Goal: Task Accomplishment & Management: Complete application form

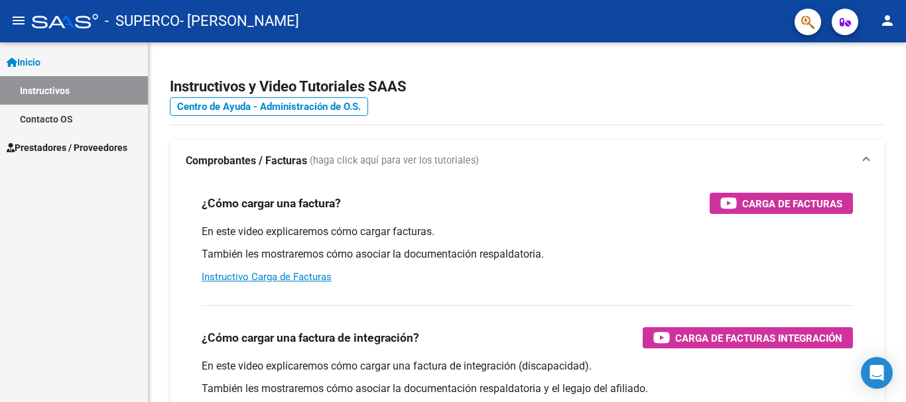
click at [74, 148] on span "Prestadores / Proveedores" at bounding box center [67, 148] width 121 height 15
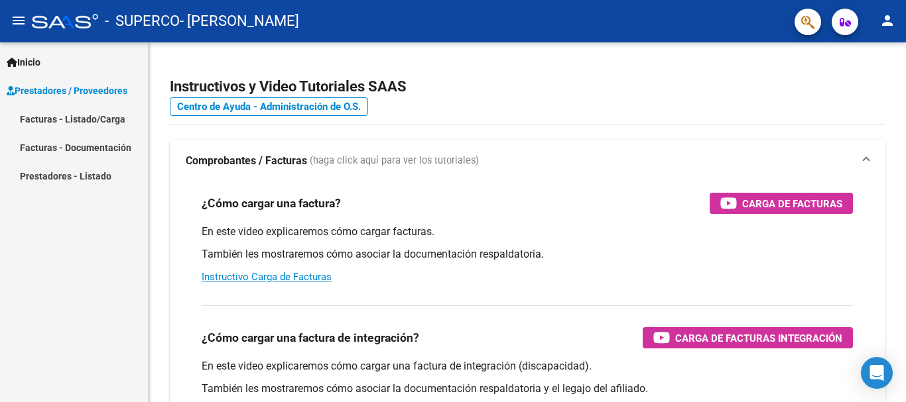
click at [112, 121] on link "Facturas - Listado/Carga" at bounding box center [74, 119] width 148 height 29
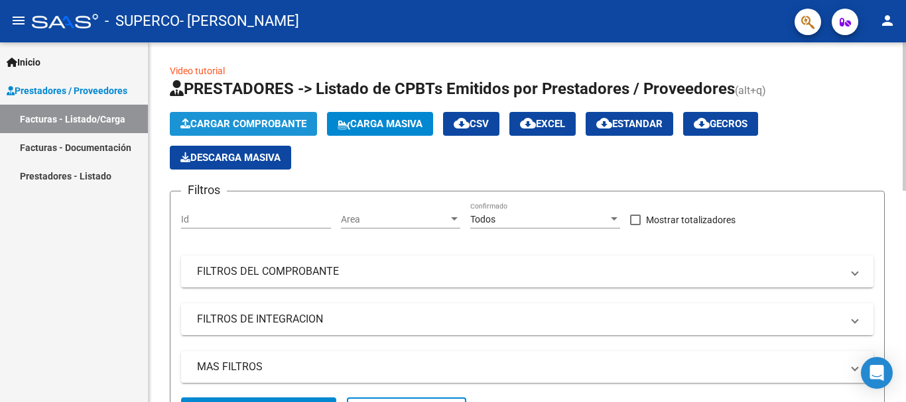
click at [270, 123] on span "Cargar Comprobante" at bounding box center [243, 124] width 126 height 12
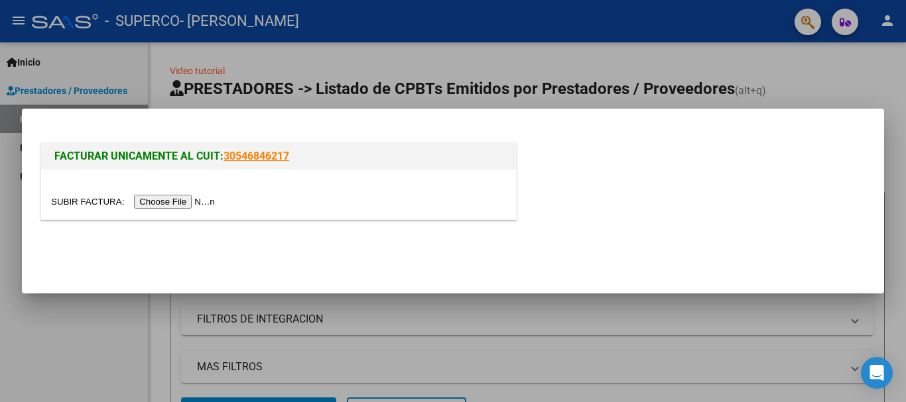
click at [189, 204] on input "file" at bounding box center [135, 202] width 168 height 14
click at [212, 202] on input "file" at bounding box center [135, 202] width 168 height 14
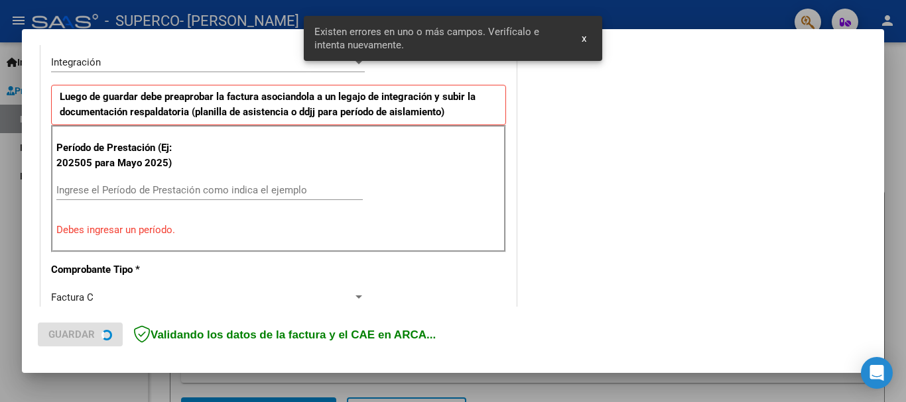
scroll to position [331, 0]
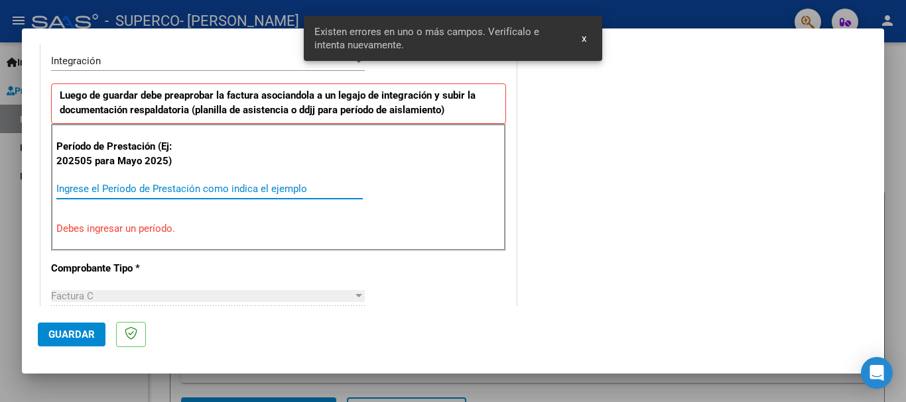
click at [172, 191] on input "Ingrese el Período de Prestación como indica el ejemplo" at bounding box center [209, 189] width 306 height 12
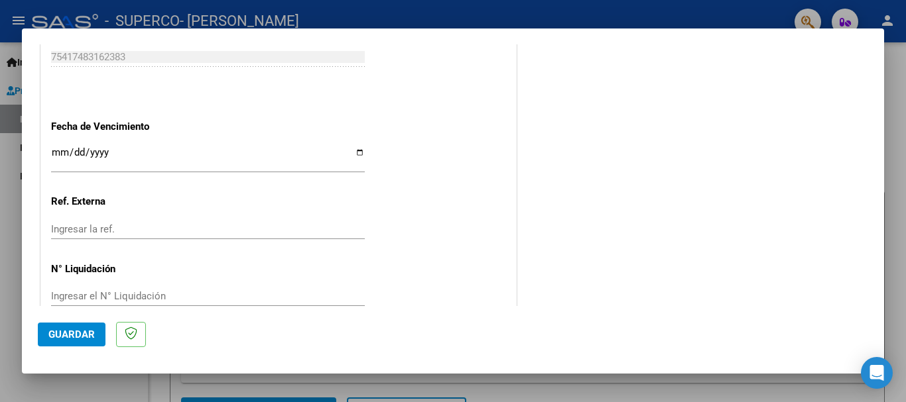
scroll to position [905, 0]
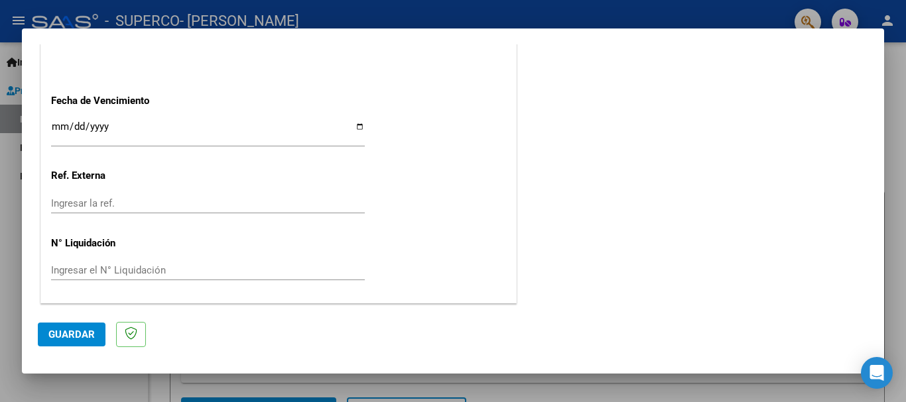
type input "202509"
click at [58, 131] on input "Ingresar la fecha" at bounding box center [208, 131] width 314 height 21
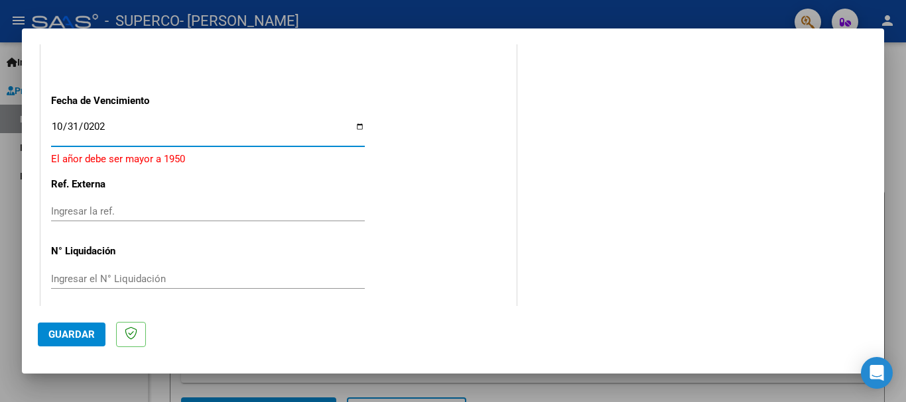
type input "[DATE]"
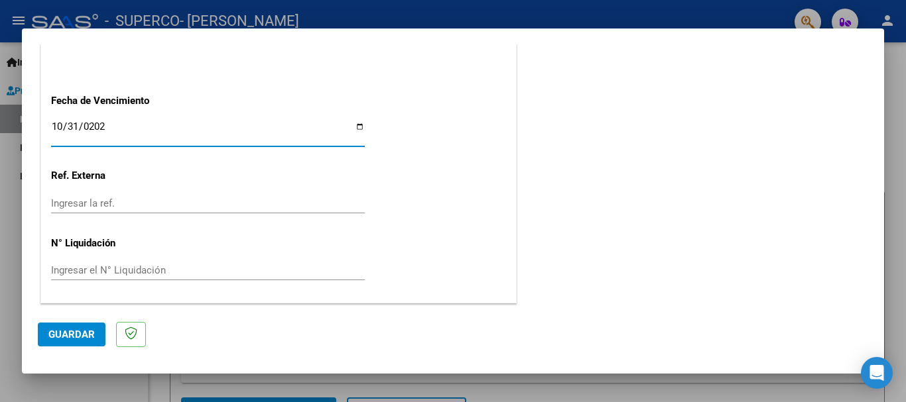
click at [64, 336] on span "Guardar" at bounding box center [71, 335] width 46 height 12
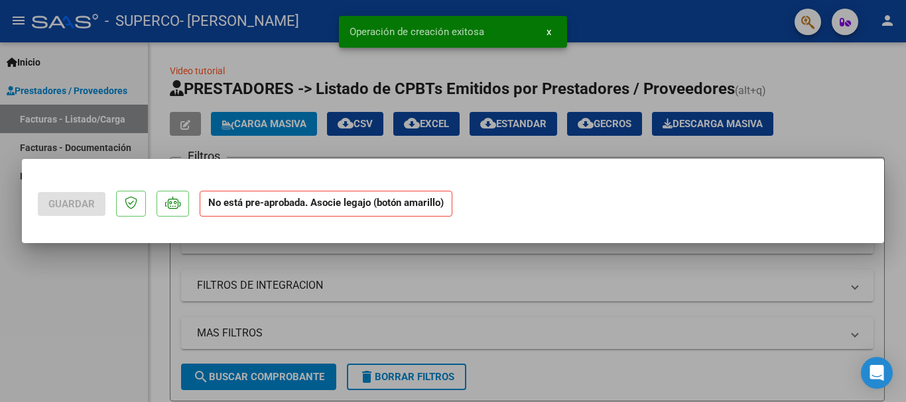
scroll to position [0, 0]
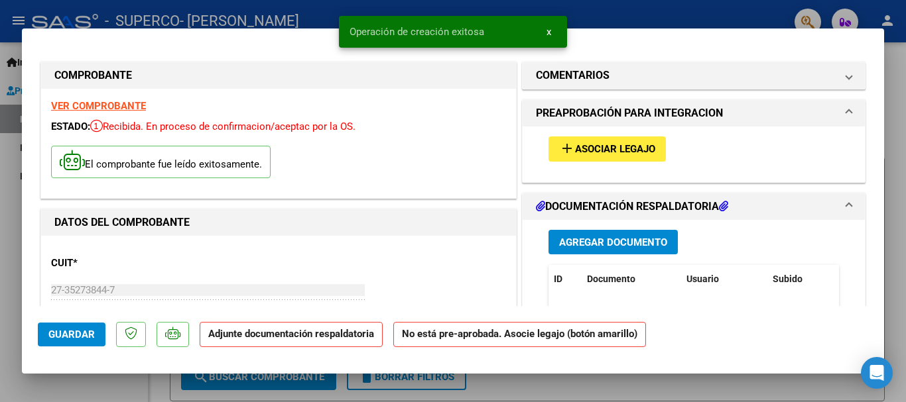
click at [591, 148] on span "Asociar Legajo" at bounding box center [615, 150] width 80 height 12
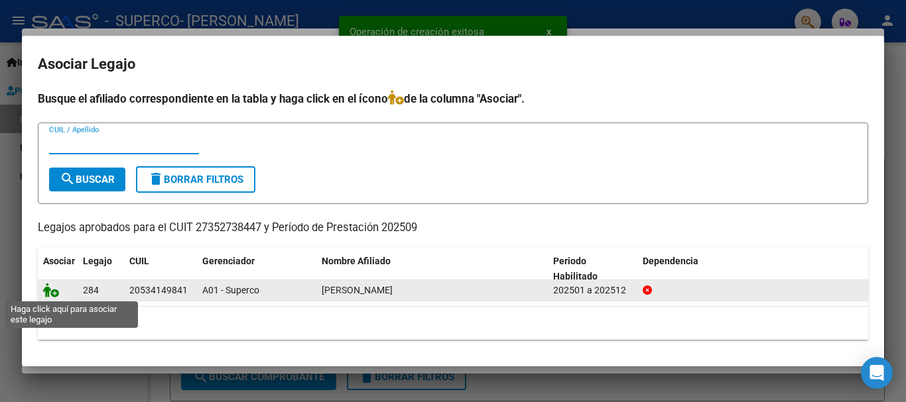
click at [50, 292] on icon at bounding box center [51, 290] width 16 height 15
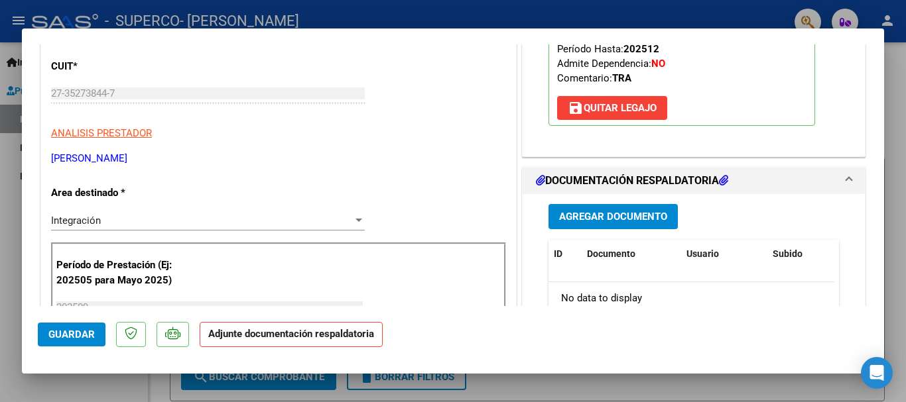
scroll to position [199, 0]
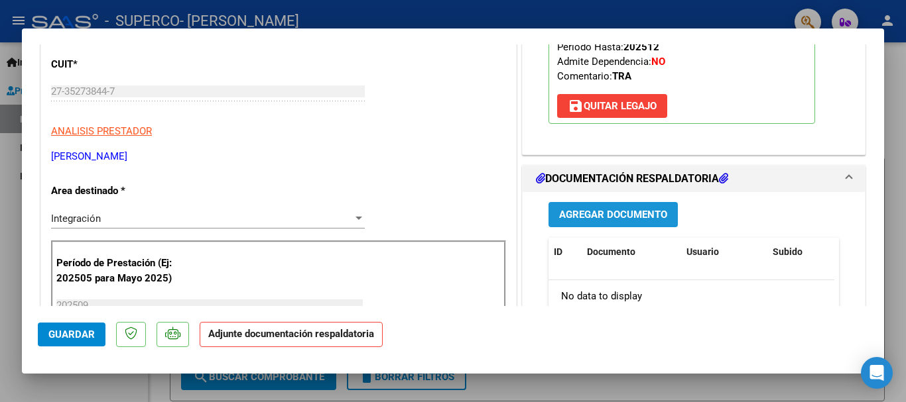
click at [608, 209] on span "Agregar Documento" at bounding box center [613, 215] width 108 height 12
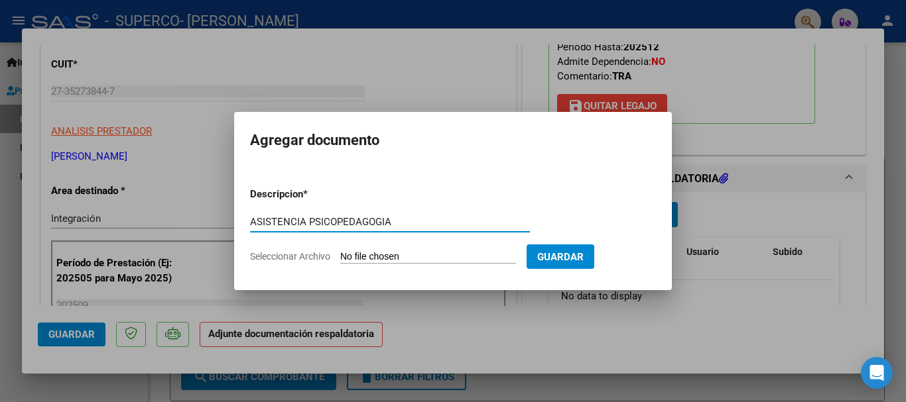
type input "ASISTENCIA PSICOPEDAGOGIA"
click at [422, 259] on input "Seleccionar Archivo" at bounding box center [428, 257] width 176 height 13
type input "C:\fakepath\ASISTENCIAPSICOPE.pdf"
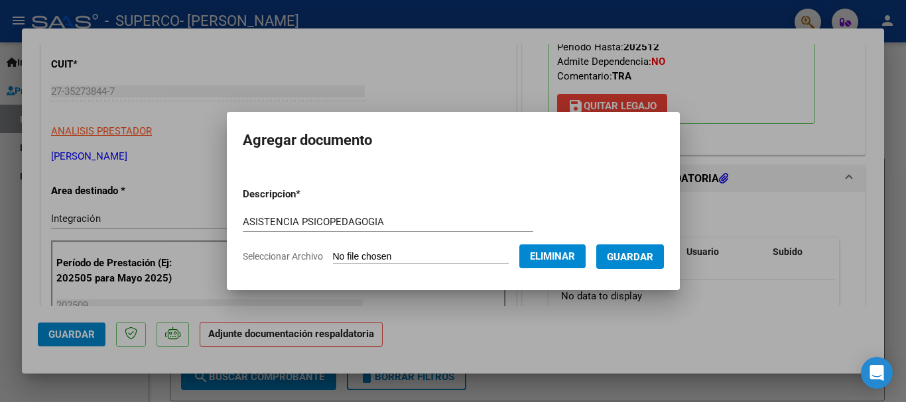
click at [630, 259] on span "Guardar" at bounding box center [630, 257] width 46 height 12
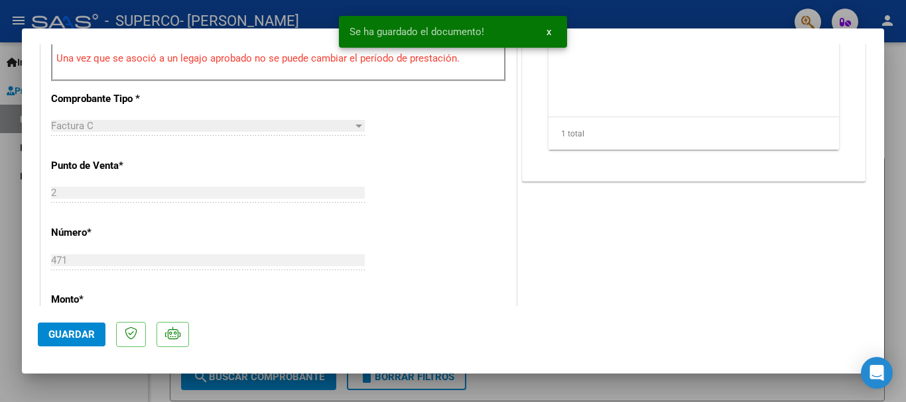
scroll to position [530, 0]
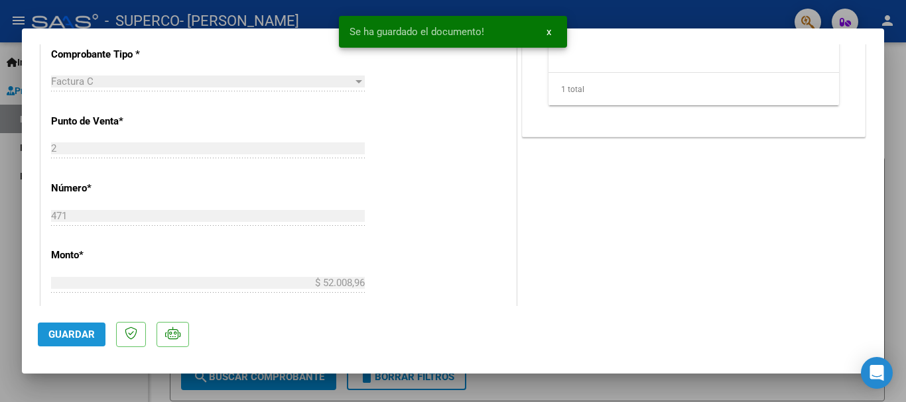
click at [68, 333] on span "Guardar" at bounding box center [71, 335] width 46 height 12
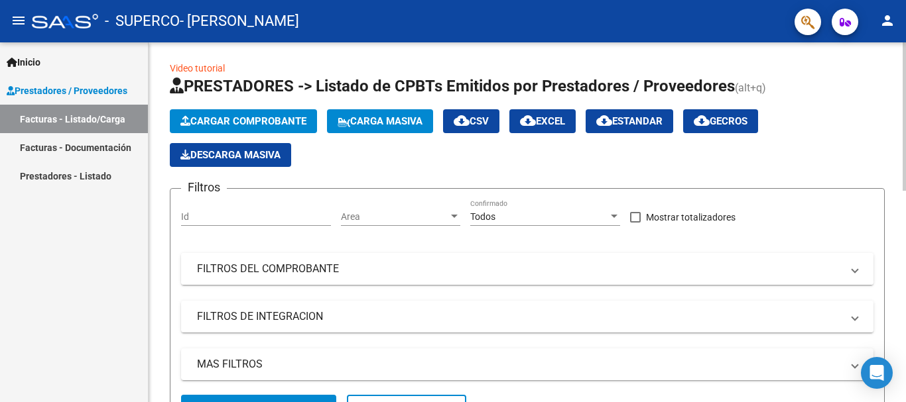
scroll to position [0, 0]
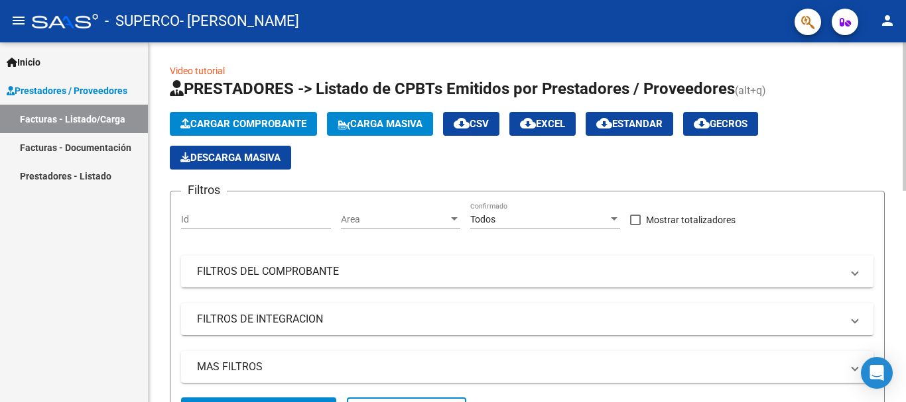
click at [254, 115] on button "Cargar Comprobante" at bounding box center [243, 124] width 147 height 24
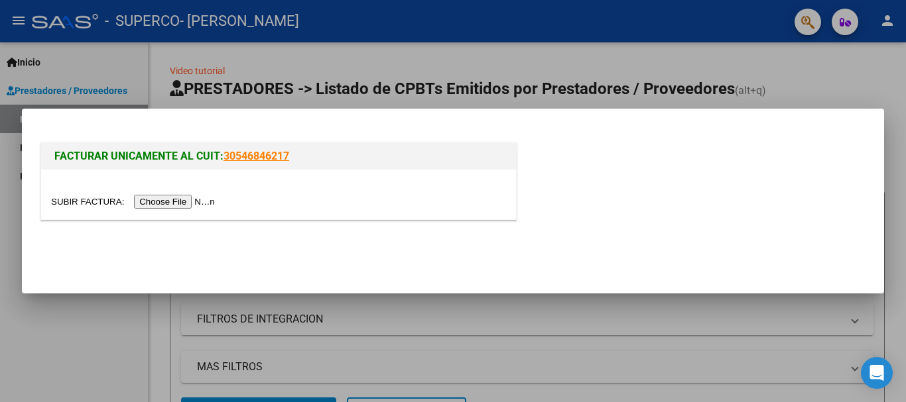
click at [183, 207] on input "file" at bounding box center [135, 202] width 168 height 14
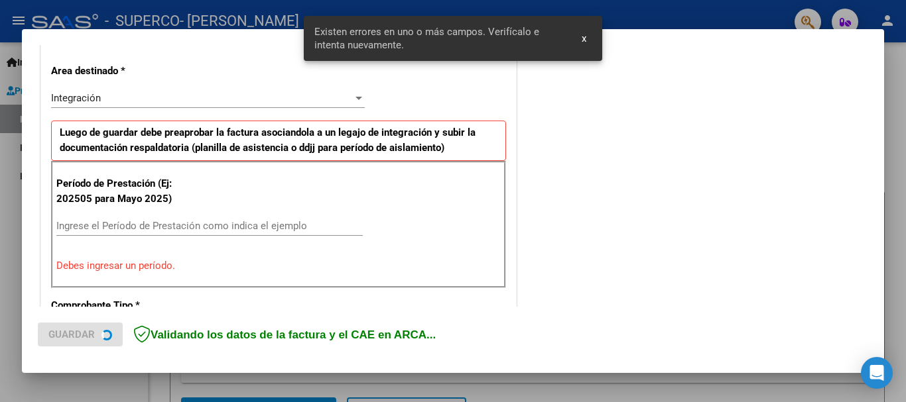
scroll to position [306, 0]
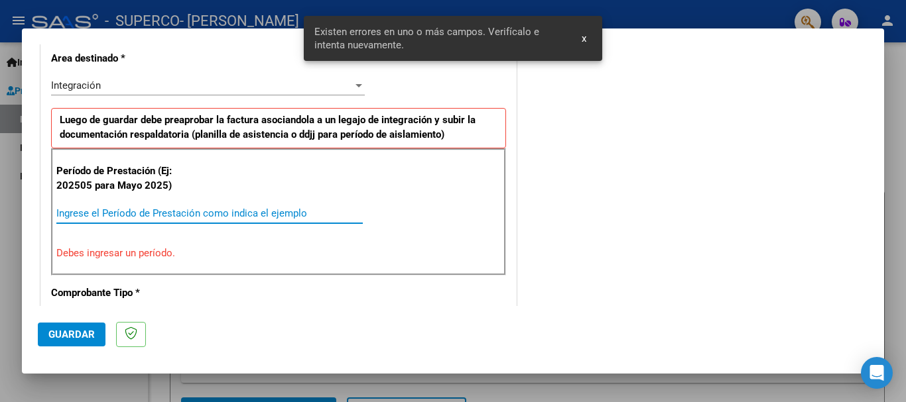
click at [227, 215] on input "Ingrese el Período de Prestación como indica el ejemplo" at bounding box center [209, 213] width 306 height 12
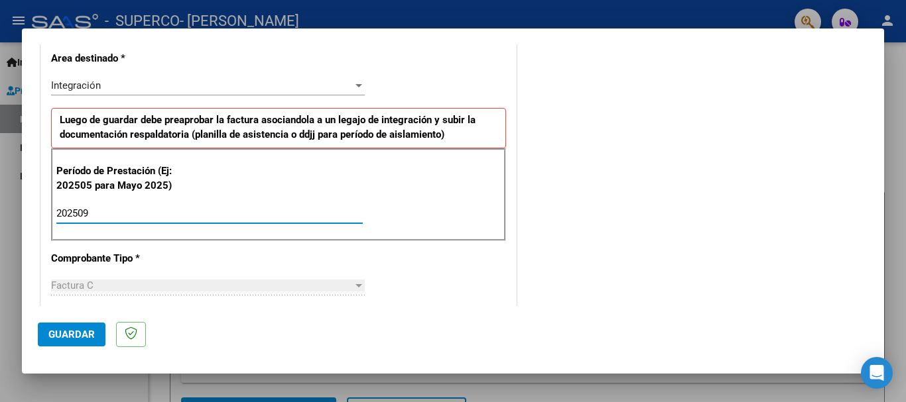
type input "202509"
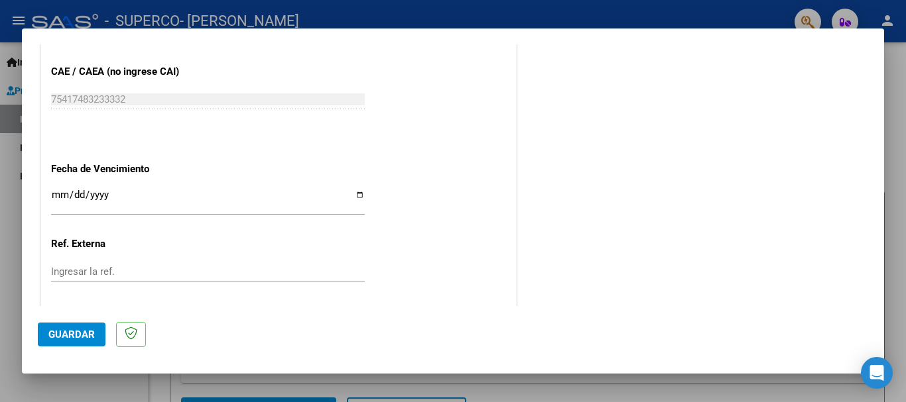
scroll to position [903, 0]
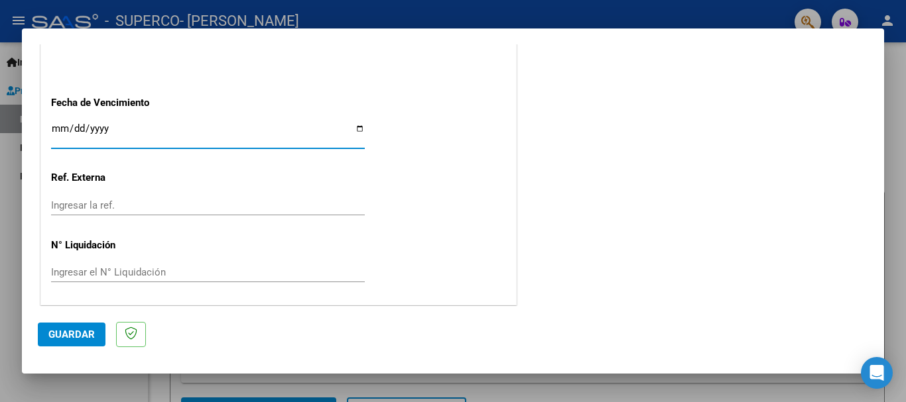
click at [58, 125] on input "Ingresar la fecha" at bounding box center [208, 133] width 314 height 21
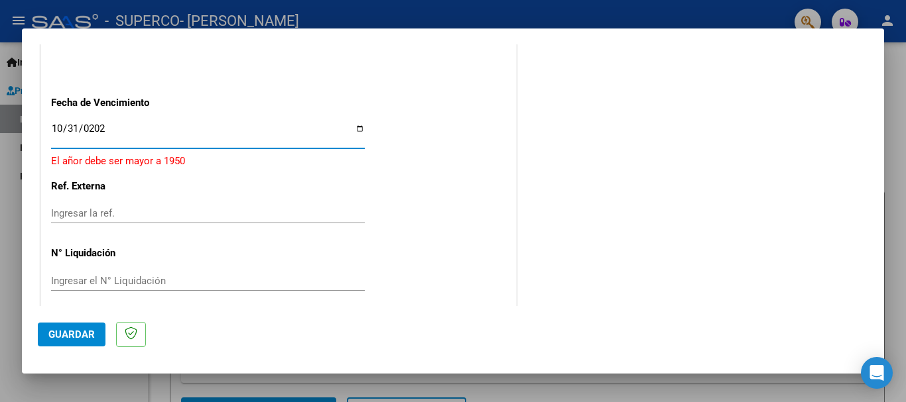
type input "[DATE]"
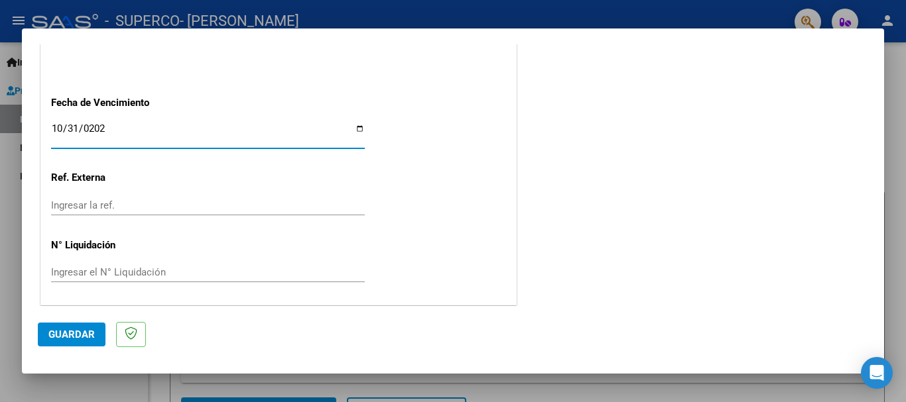
scroll to position [905, 0]
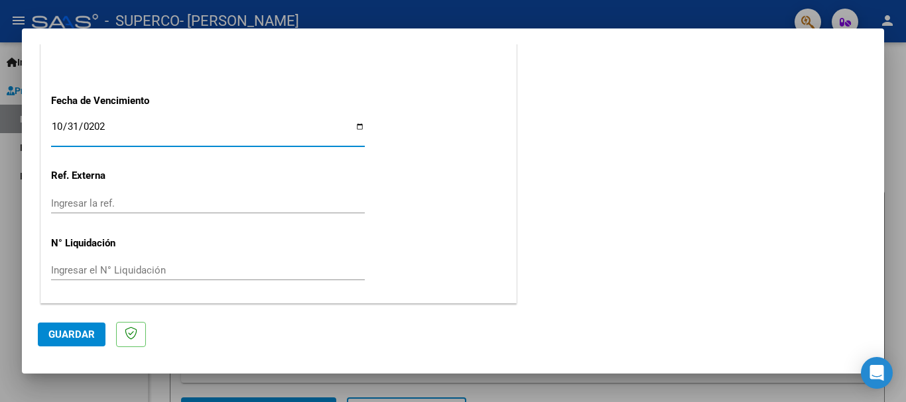
click at [84, 331] on span "Guardar" at bounding box center [71, 335] width 46 height 12
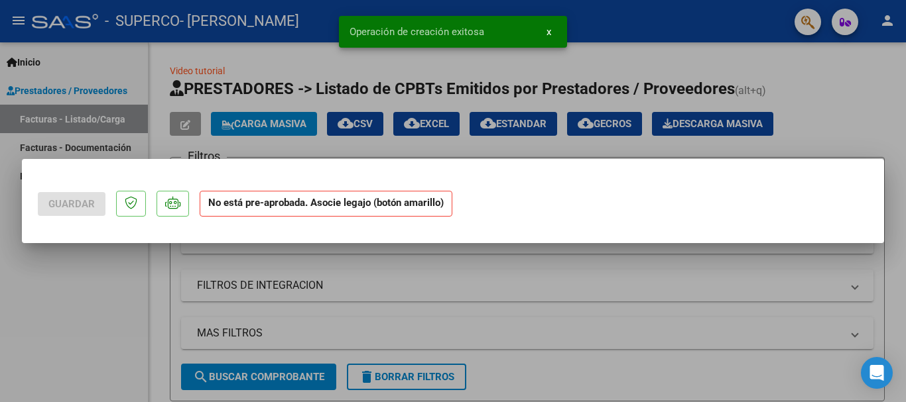
scroll to position [0, 0]
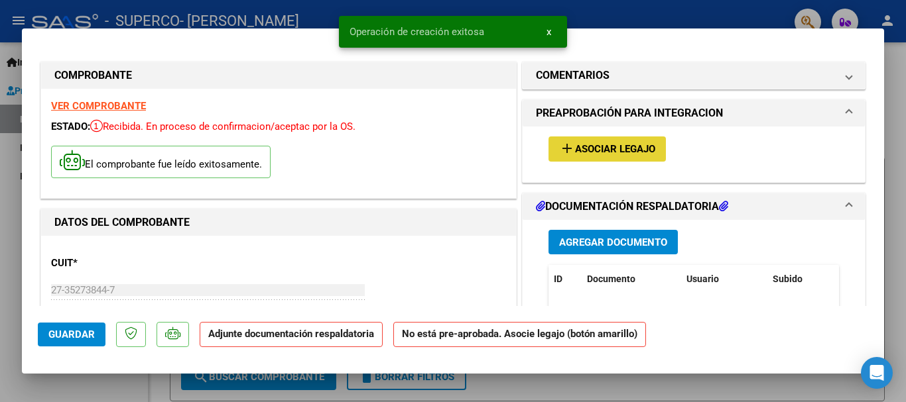
click at [628, 150] on span "Asociar Legajo" at bounding box center [615, 150] width 80 height 12
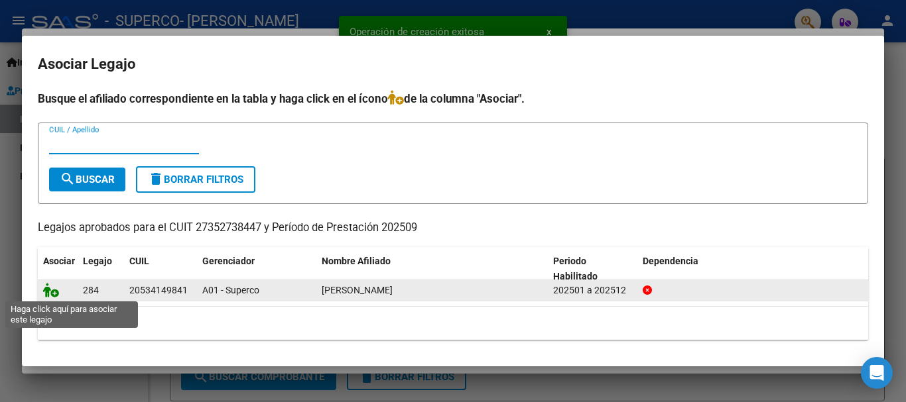
click at [54, 289] on icon at bounding box center [51, 290] width 16 height 15
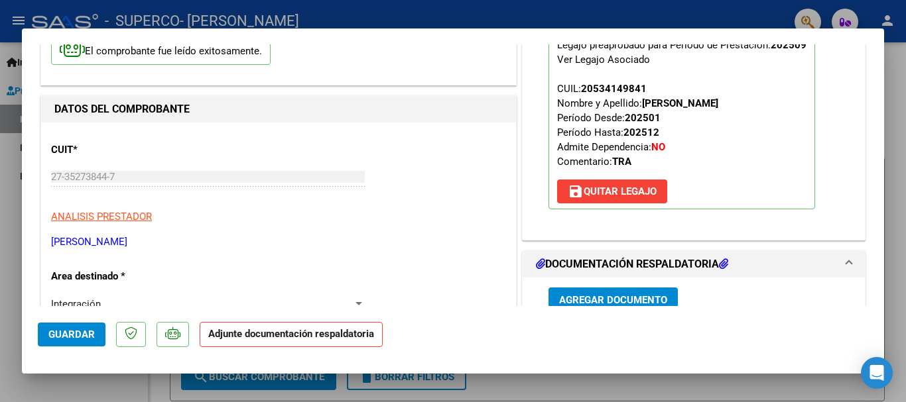
scroll to position [265, 0]
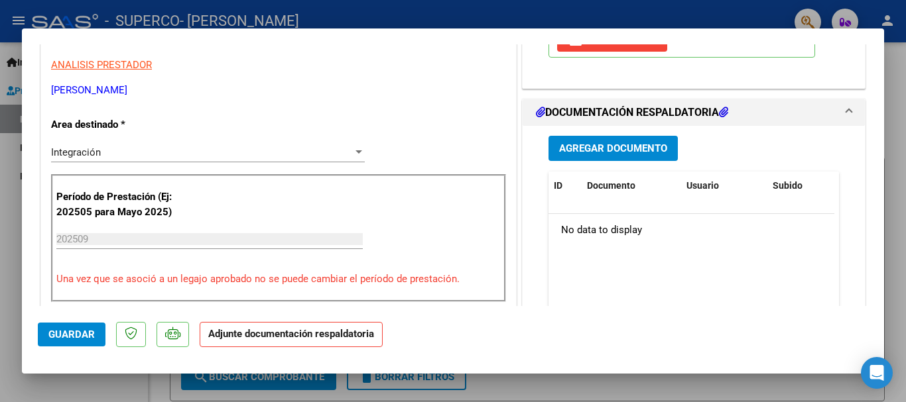
click at [630, 147] on span "Agregar Documento" at bounding box center [613, 149] width 108 height 12
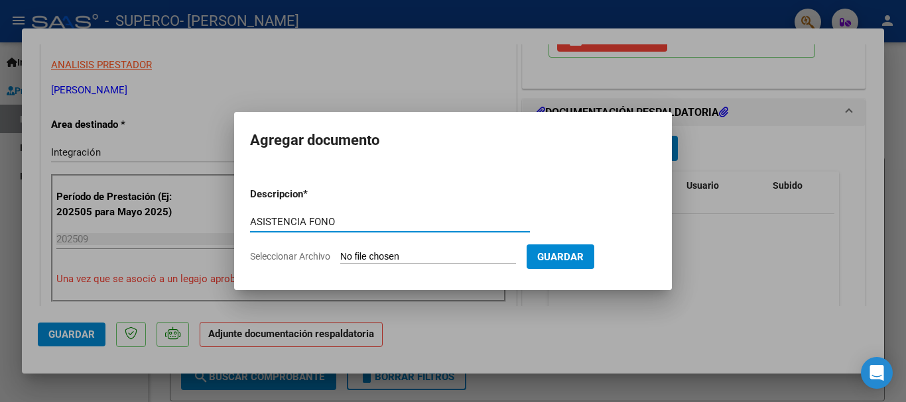
type input "ASISTENCIA FONO"
click at [452, 255] on input "Seleccionar Archivo" at bounding box center [428, 257] width 176 height 13
type input "C:\fakepath\ASISETNCIAFONO.pdf"
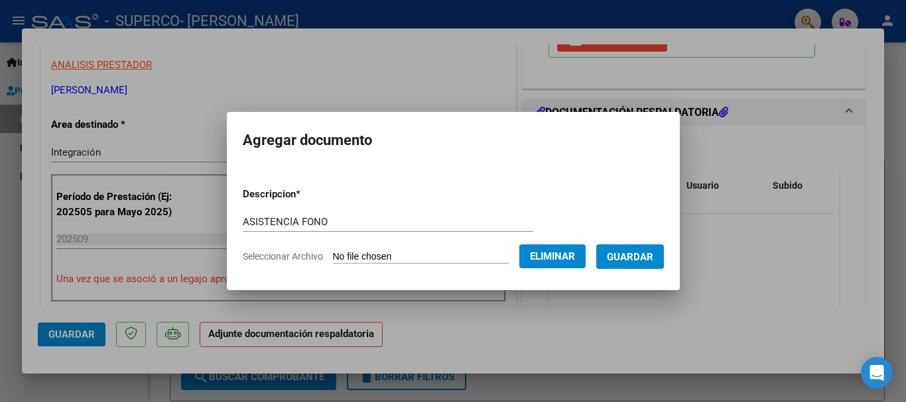
click at [649, 260] on span "Guardar" at bounding box center [630, 257] width 46 height 12
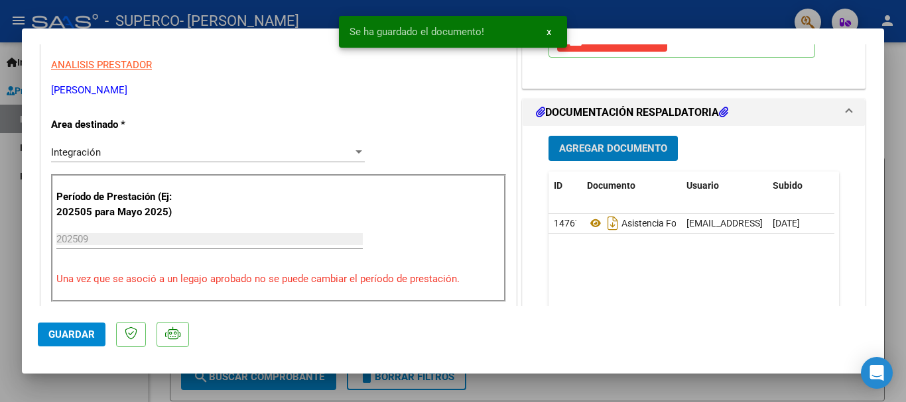
click at [70, 333] on span "Guardar" at bounding box center [71, 335] width 46 height 12
type input "$ 0,00"
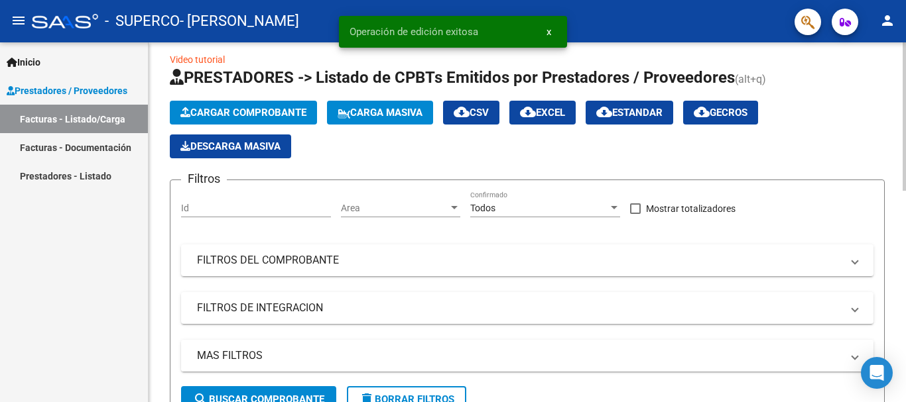
scroll to position [0, 0]
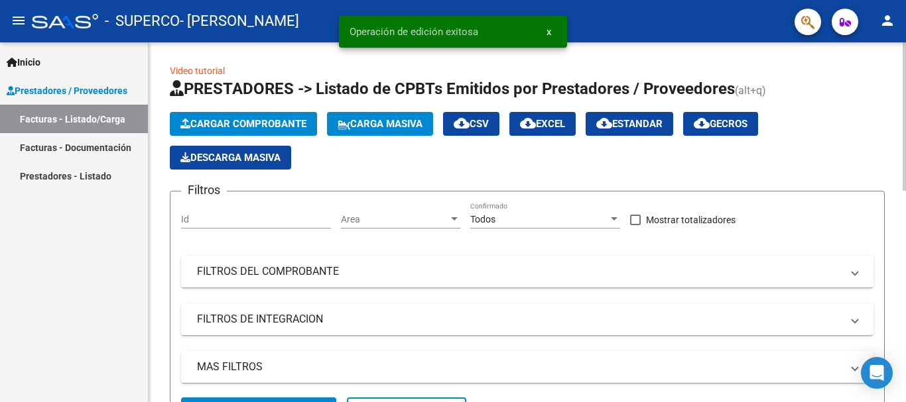
click at [262, 120] on span "Cargar Comprobante" at bounding box center [243, 124] width 126 height 12
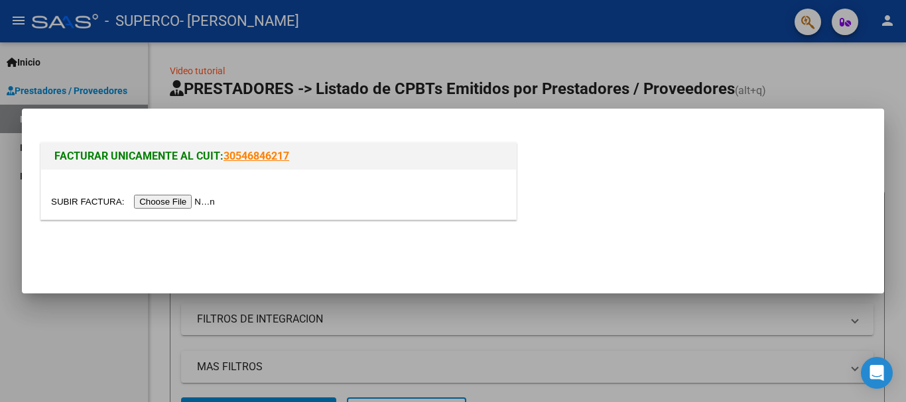
click at [190, 204] on input "file" at bounding box center [135, 202] width 168 height 14
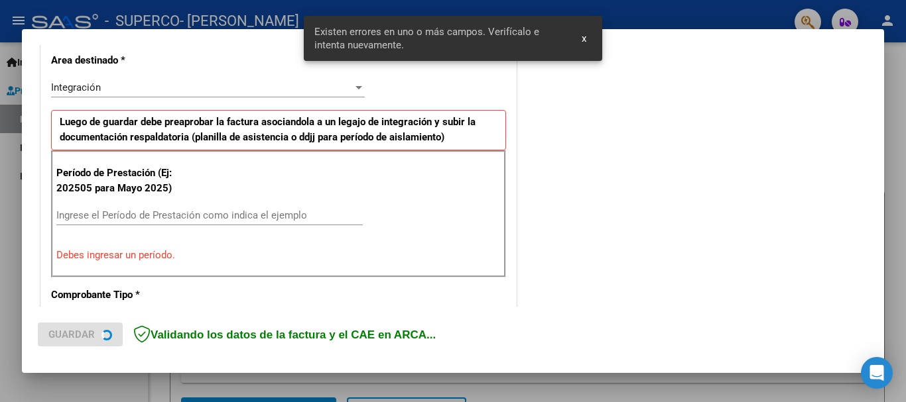
scroll to position [306, 0]
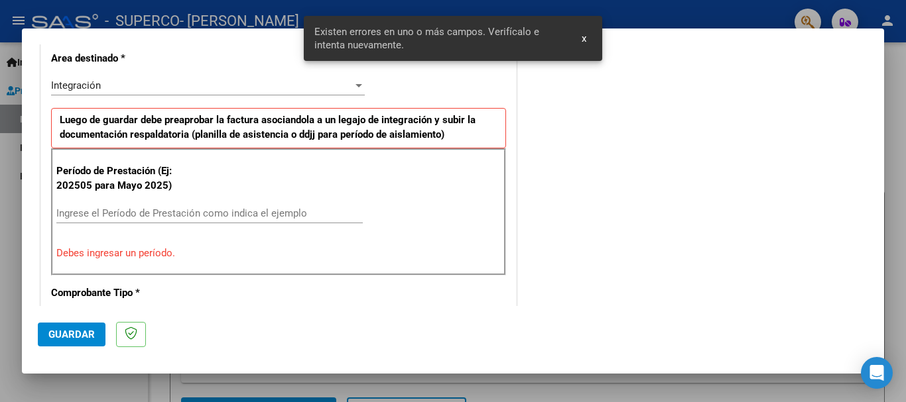
click at [194, 212] on input "Ingrese el Período de Prestación como indica el ejemplo" at bounding box center [209, 213] width 306 height 12
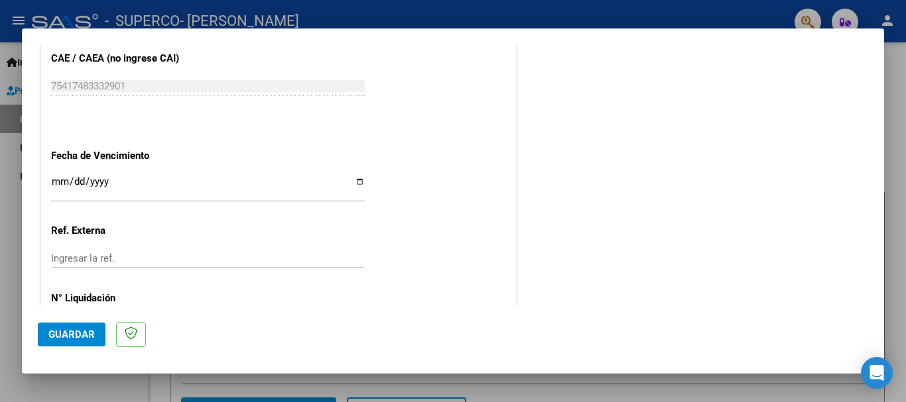
scroll to position [837, 0]
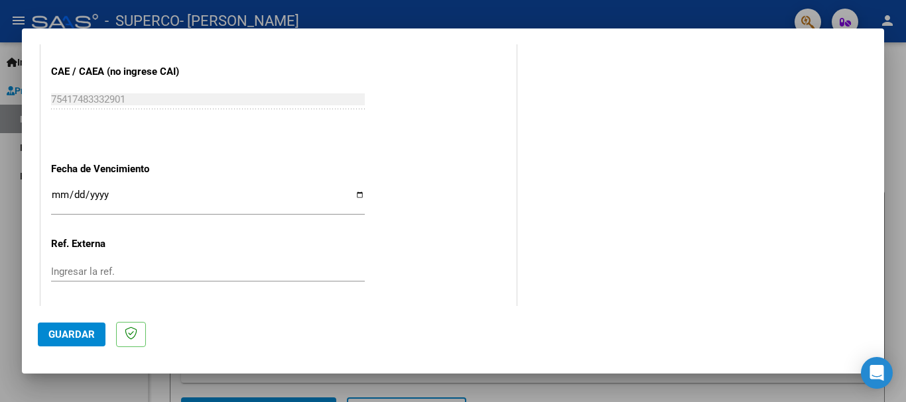
type input "202509"
click at [61, 197] on input "Ingresar la fecha" at bounding box center [208, 200] width 314 height 21
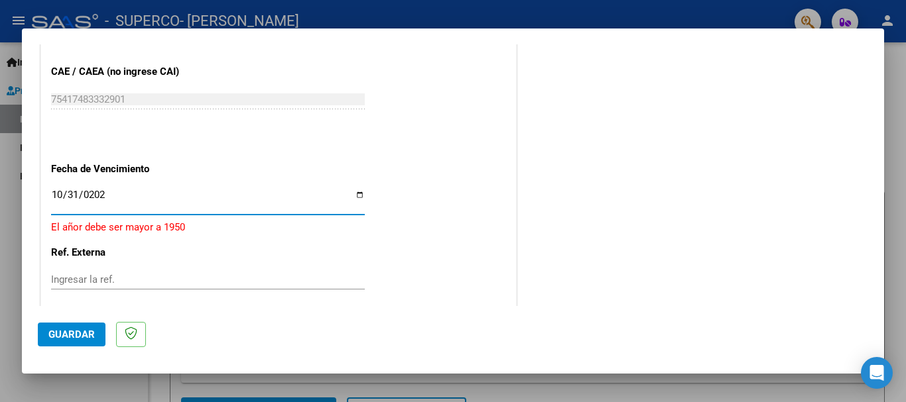
type input "[DATE]"
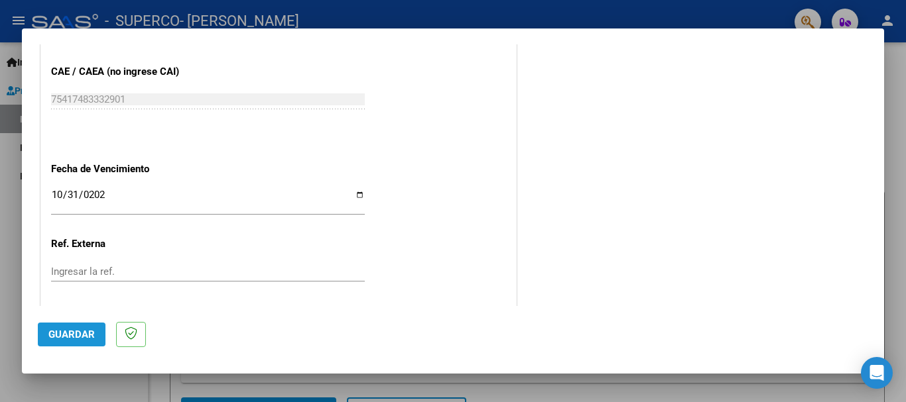
click at [69, 340] on span "Guardar" at bounding box center [71, 335] width 46 height 12
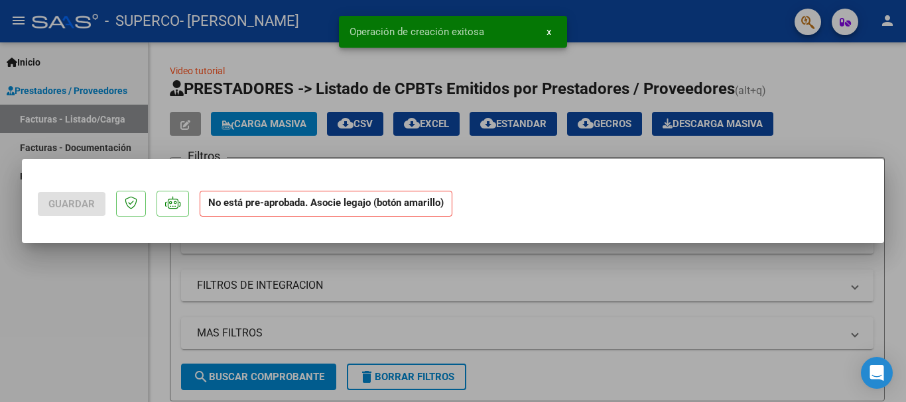
scroll to position [0, 0]
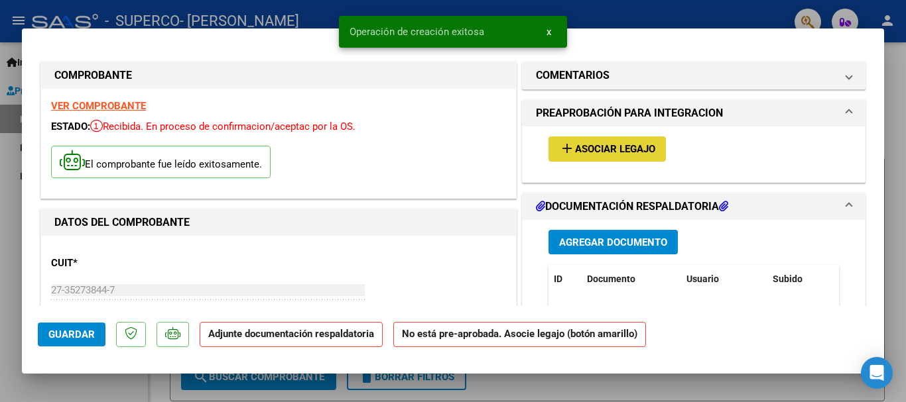
click at [593, 153] on span "Asociar Legajo" at bounding box center [615, 150] width 80 height 12
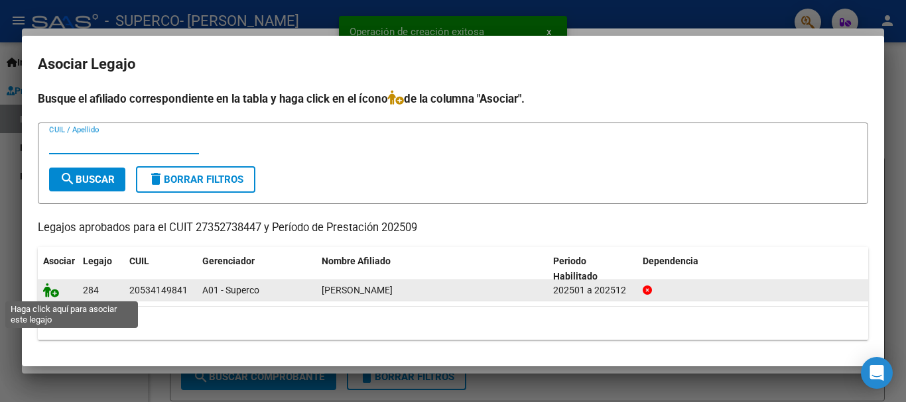
click at [52, 291] on icon at bounding box center [51, 290] width 16 height 15
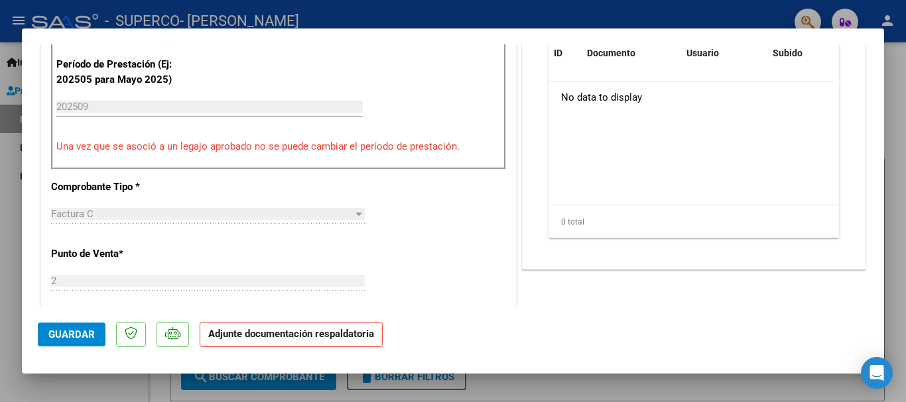
scroll to position [331, 0]
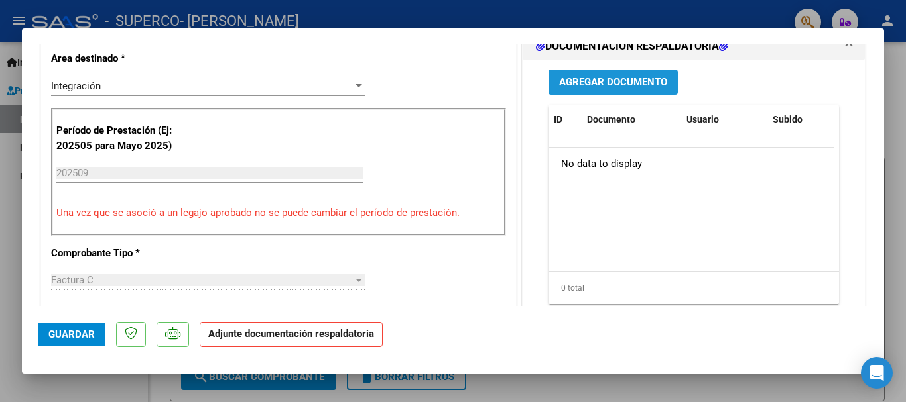
click at [603, 87] on span "Agregar Documento" at bounding box center [613, 83] width 108 height 12
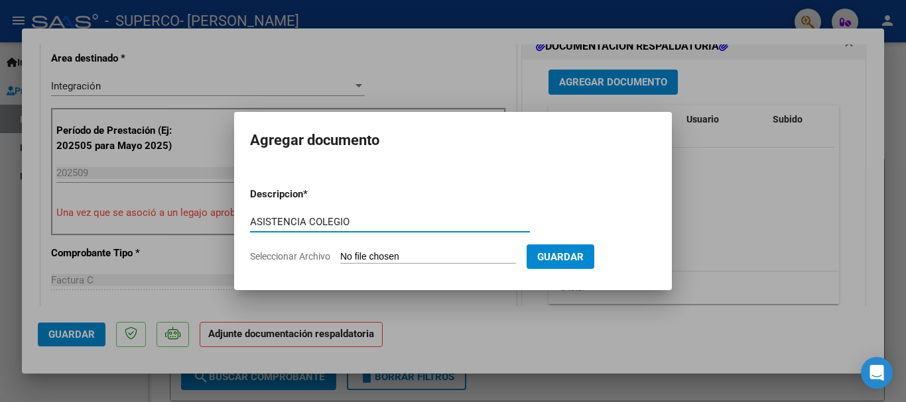
type input "ASISTENCIA COLEGIO"
click at [414, 256] on input "Seleccionar Archivo" at bounding box center [428, 257] width 176 height 13
type input "C:\fakepath\ASISTENCIACOLEGIO.pdf"
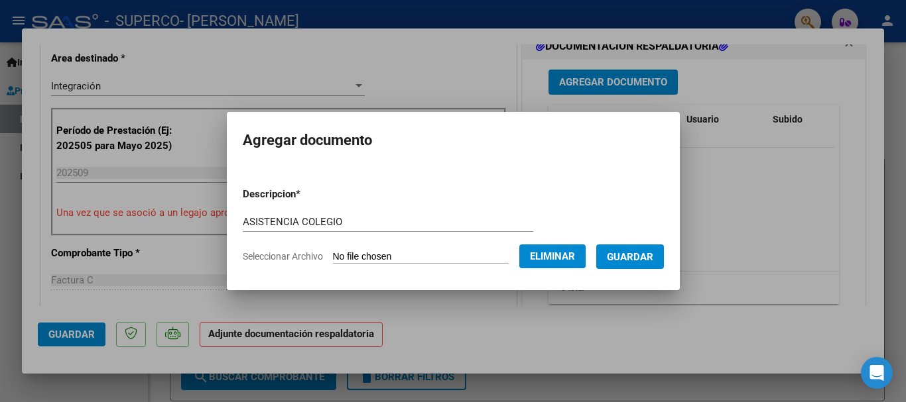
click at [640, 263] on span "Guardar" at bounding box center [630, 257] width 46 height 12
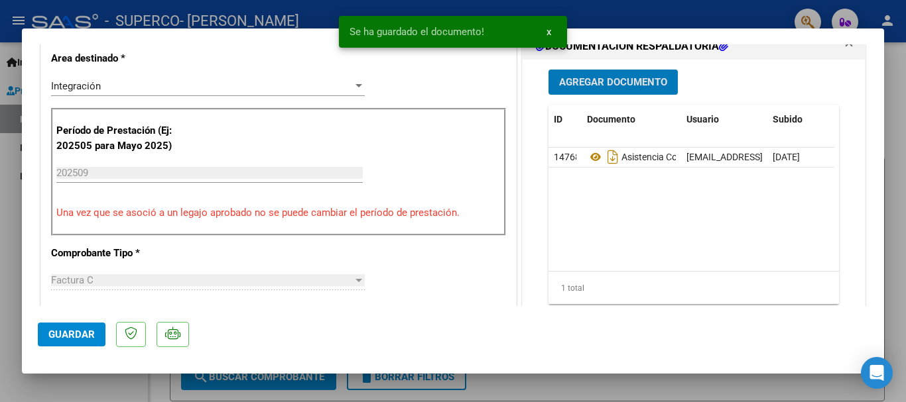
click at [75, 336] on span "Guardar" at bounding box center [71, 335] width 46 height 12
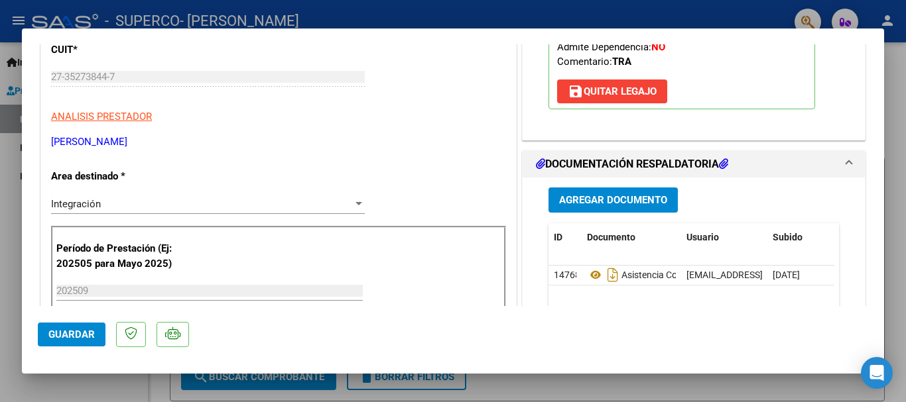
scroll to position [265, 0]
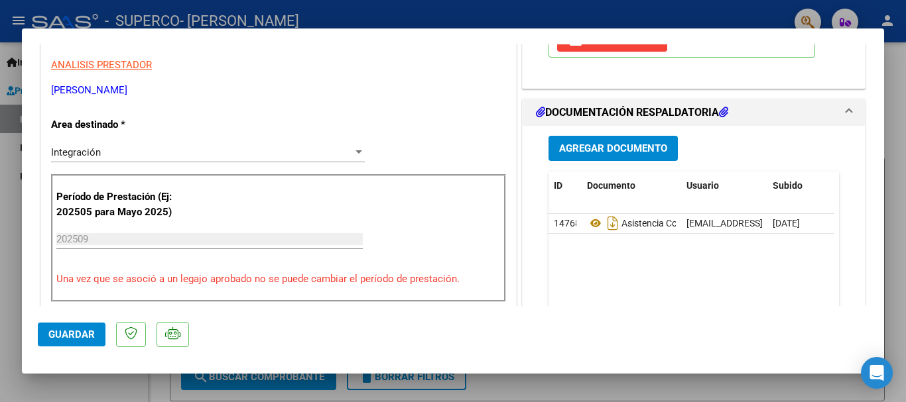
click at [596, 150] on span "Agregar Documento" at bounding box center [613, 149] width 108 height 12
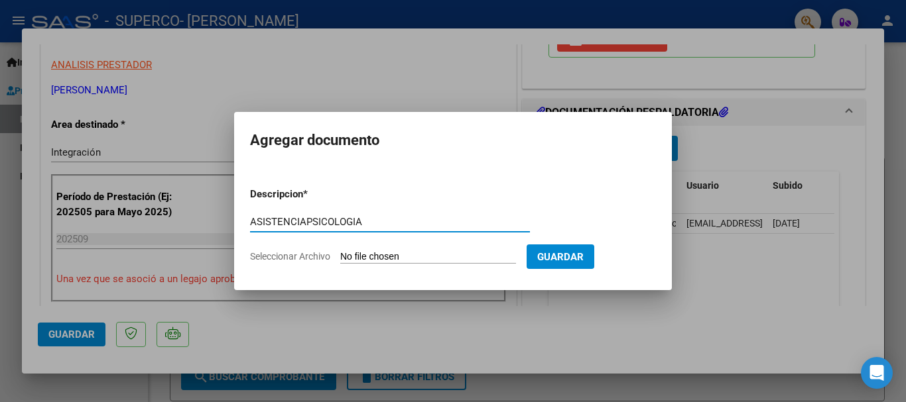
type input "ASISTENCIAPSICOLOGIA"
click at [412, 247] on form "Descripcion * ASISTENCIAPSICOLOGIA Escriba aquí una descripcion Seleccionar Arc…" at bounding box center [453, 225] width 406 height 97
click at [412, 262] on input "Seleccionar Archivo" at bounding box center [428, 257] width 176 height 13
click at [721, 334] on div at bounding box center [453, 201] width 906 height 402
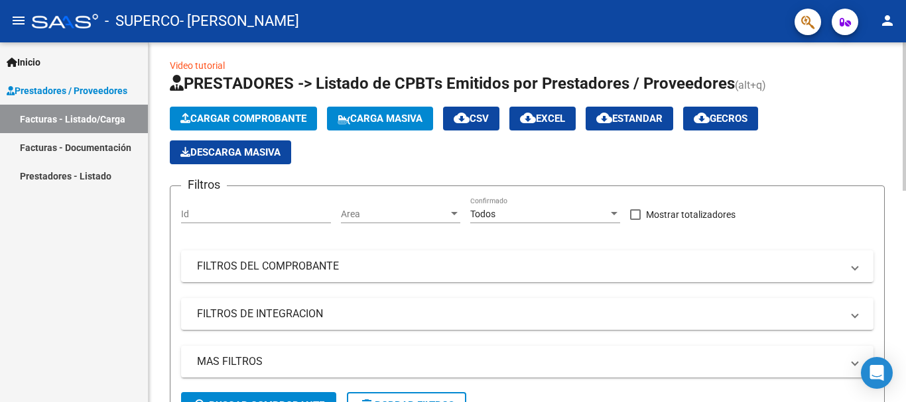
scroll to position [0, 0]
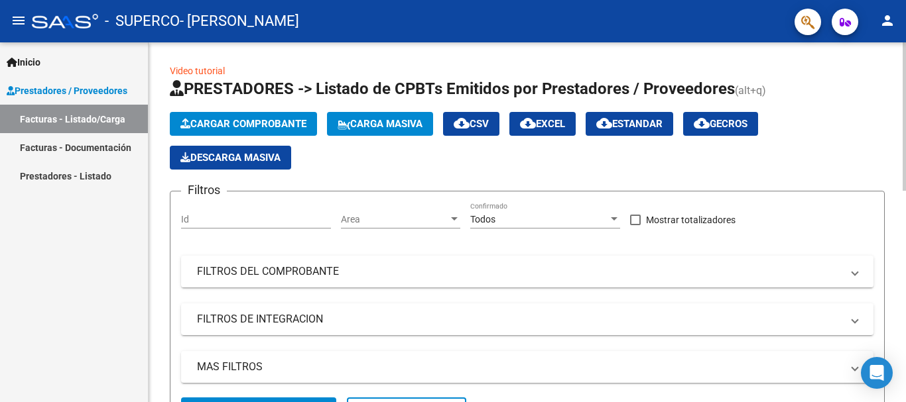
click at [297, 127] on span "Cargar Comprobante" at bounding box center [243, 124] width 126 height 12
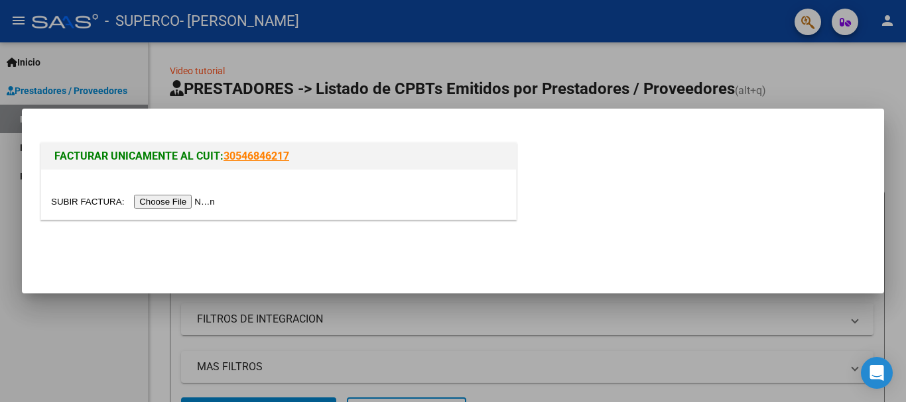
click at [183, 201] on input "file" at bounding box center [135, 202] width 168 height 14
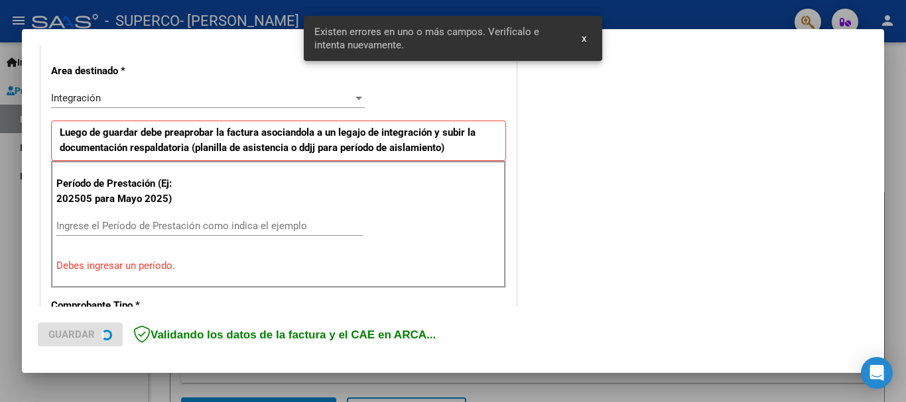
scroll to position [306, 0]
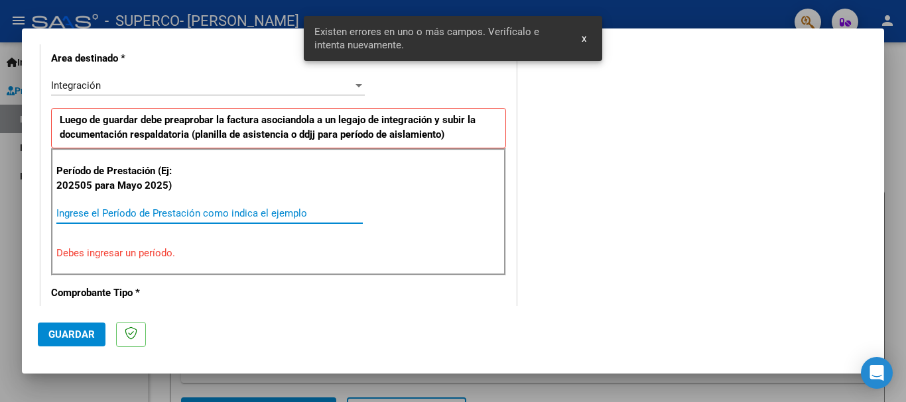
click at [249, 215] on input "Ingrese el Período de Prestación como indica el ejemplo" at bounding box center [209, 213] width 306 height 12
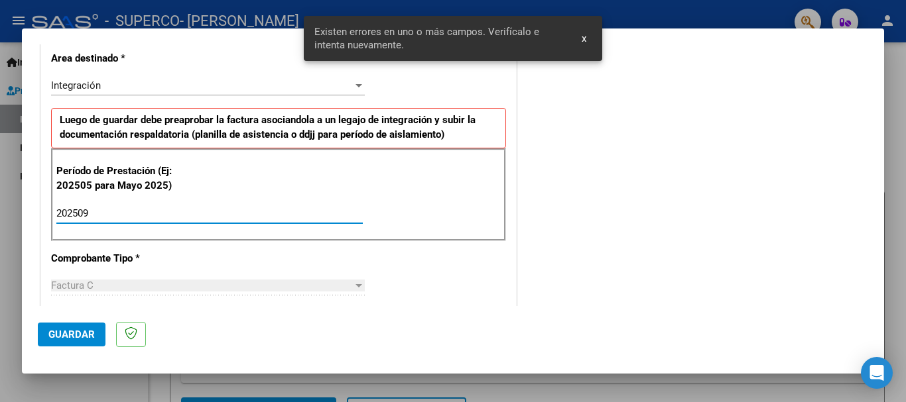
type input "202509"
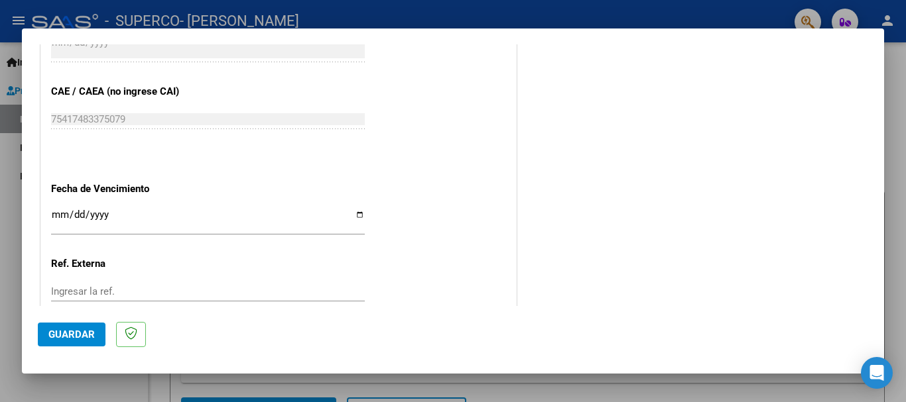
scroll to position [837, 0]
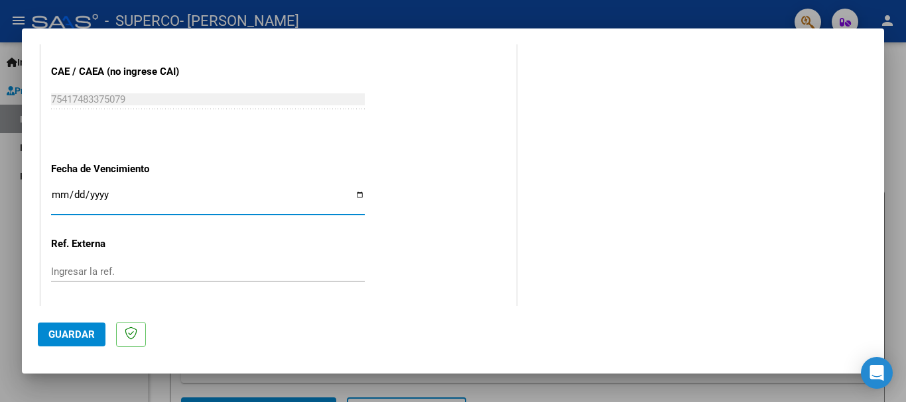
click at [58, 200] on input "Ingresar la fecha" at bounding box center [208, 200] width 314 height 21
type input "[DATE]"
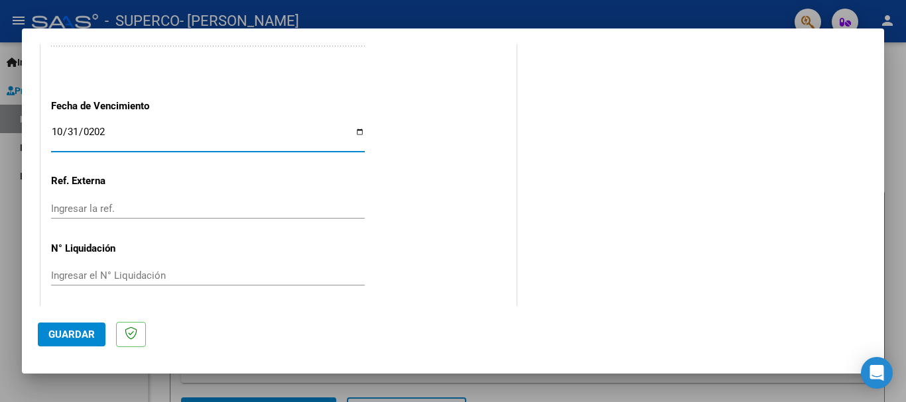
scroll to position [905, 0]
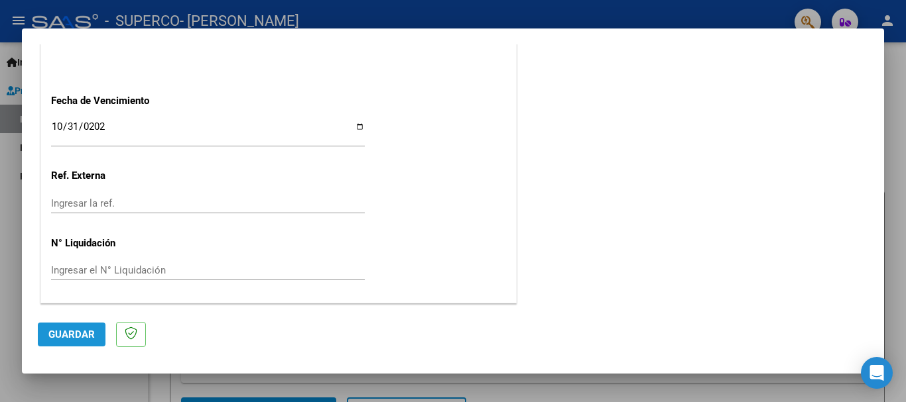
click at [70, 340] on span "Guardar" at bounding box center [71, 335] width 46 height 12
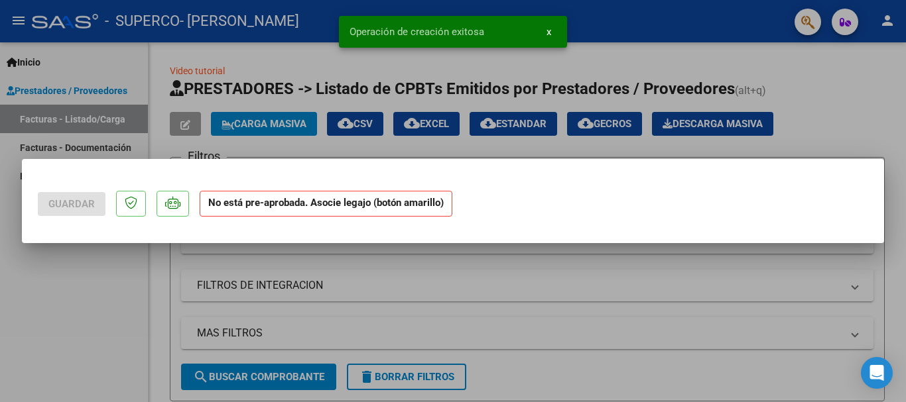
scroll to position [0, 0]
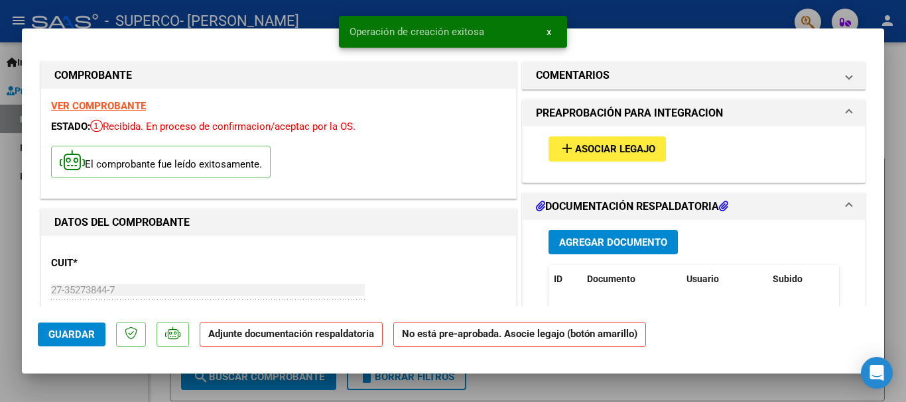
click at [650, 144] on span "Asociar Legajo" at bounding box center [615, 150] width 80 height 12
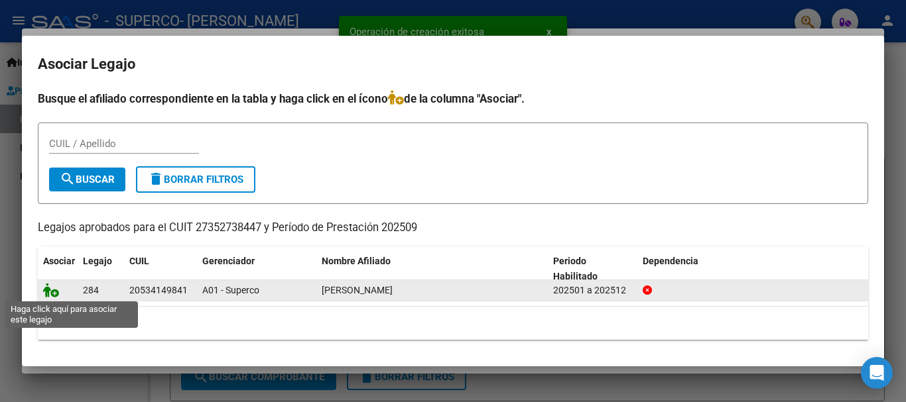
click at [50, 288] on icon at bounding box center [51, 290] width 16 height 15
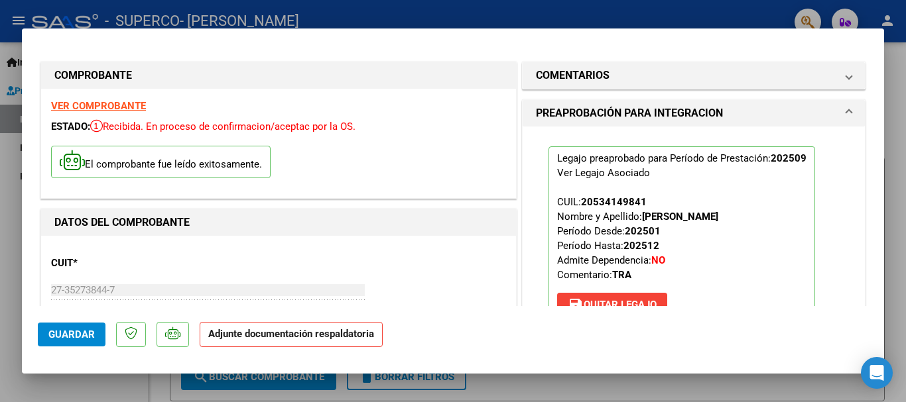
scroll to position [265, 0]
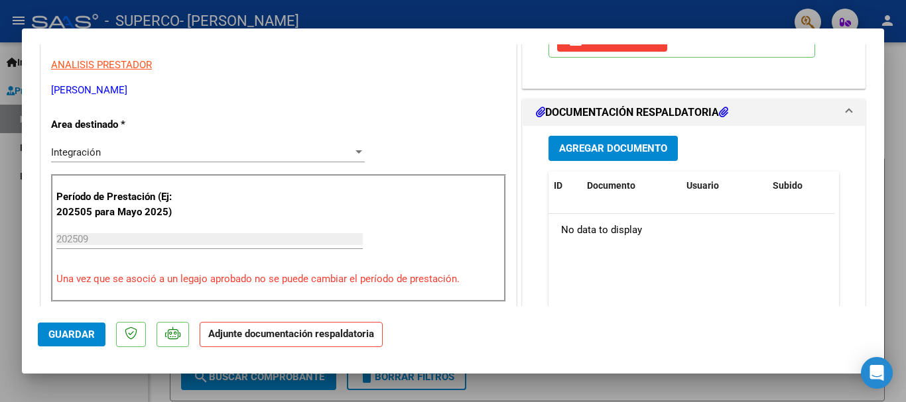
click at [605, 153] on span "Agregar Documento" at bounding box center [613, 149] width 108 height 12
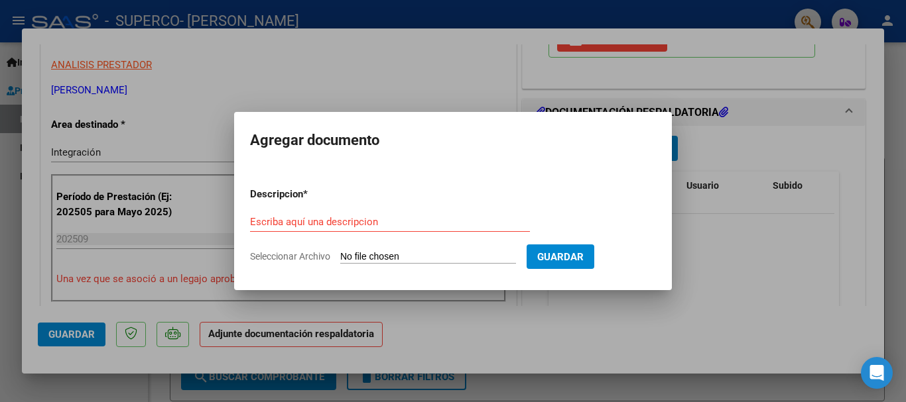
click at [370, 221] on input "Escriba aquí una descripcion" at bounding box center [390, 222] width 280 height 12
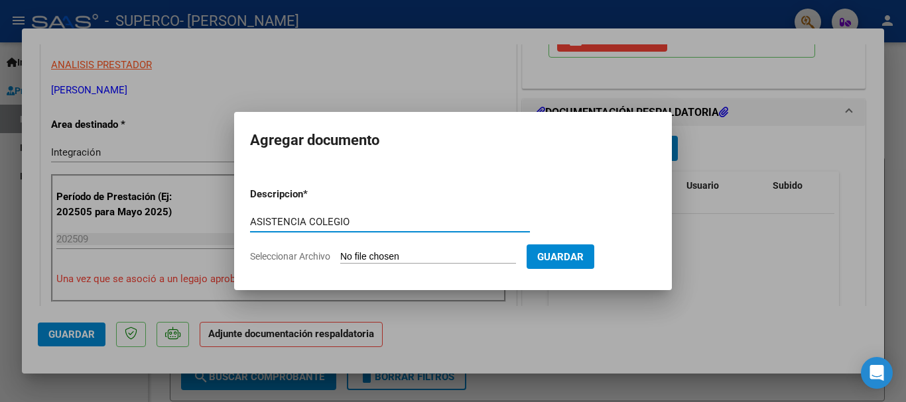
click at [397, 261] on input "Seleccionar Archivo" at bounding box center [428, 257] width 176 height 13
click at [366, 218] on input "ASISTENCIA COLEGIO" at bounding box center [390, 222] width 280 height 12
type input "ASISTENCIA PSICOLOGIA"
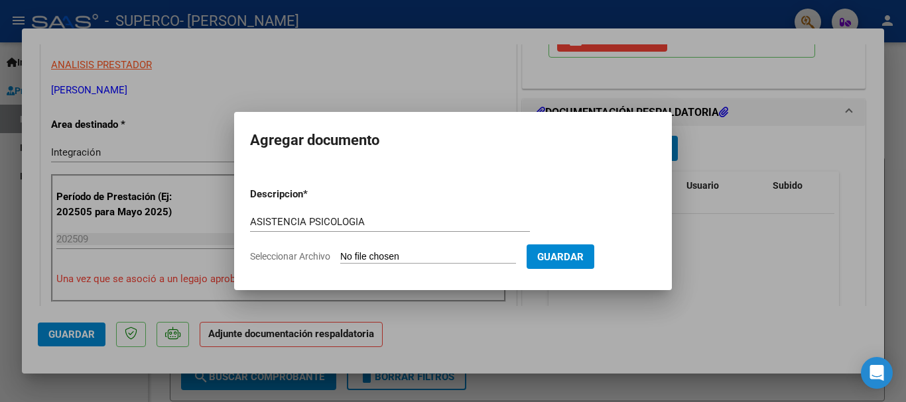
click at [391, 259] on input "Seleccionar Archivo" at bounding box center [428, 257] width 176 height 13
type input "C:\fakepath\ASISTENCIA`PSICOLOGIA.pdf"
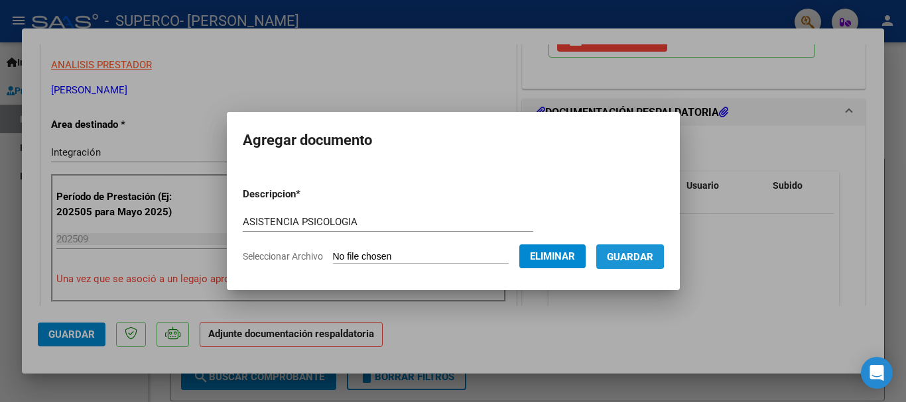
drag, startPoint x: 635, startPoint y: 256, endPoint x: 563, endPoint y: 349, distance: 117.2
click at [634, 259] on span "Guardar" at bounding box center [630, 257] width 46 height 12
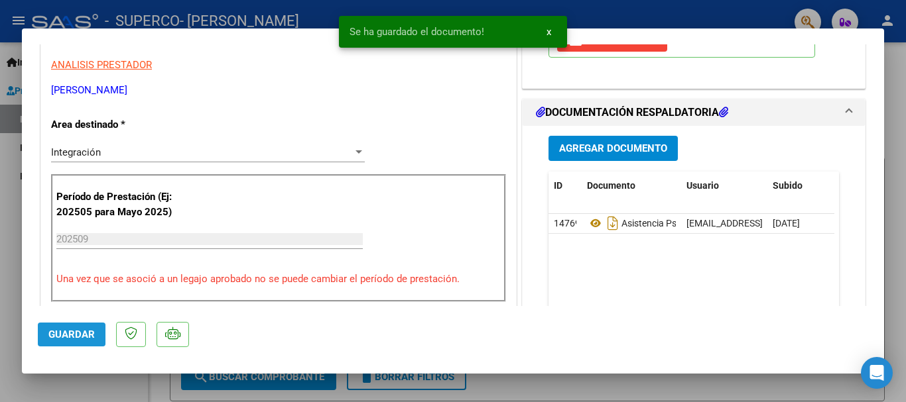
click at [62, 339] on span "Guardar" at bounding box center [71, 335] width 46 height 12
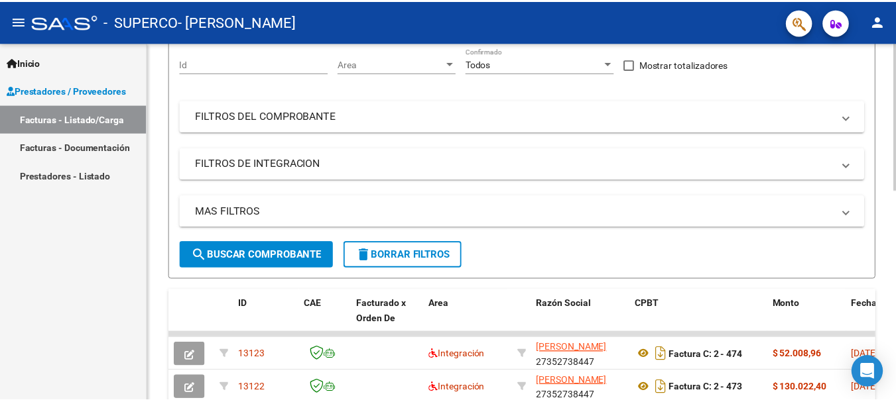
scroll to position [0, 0]
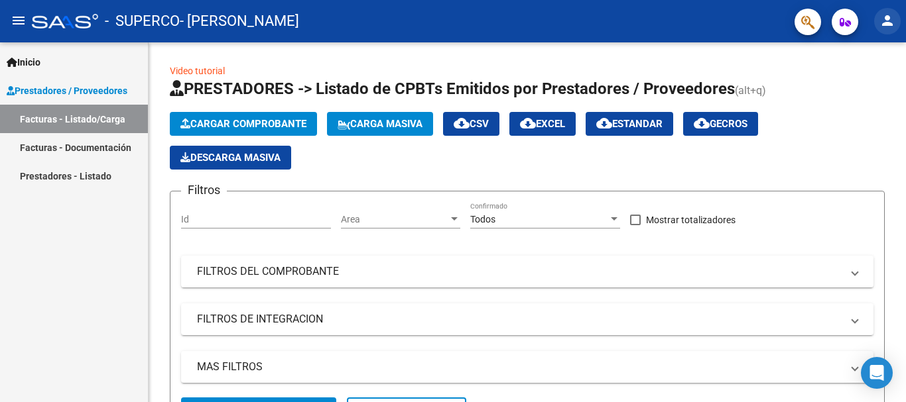
click at [892, 23] on mat-icon "person" at bounding box center [887, 21] width 16 height 16
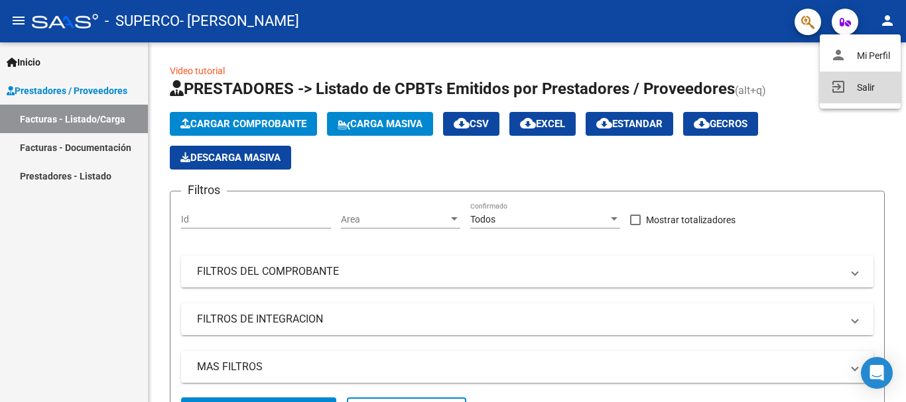
click at [866, 86] on button "exit_to_app Salir" at bounding box center [859, 88] width 81 height 32
